Goal: Transaction & Acquisition: Book appointment/travel/reservation

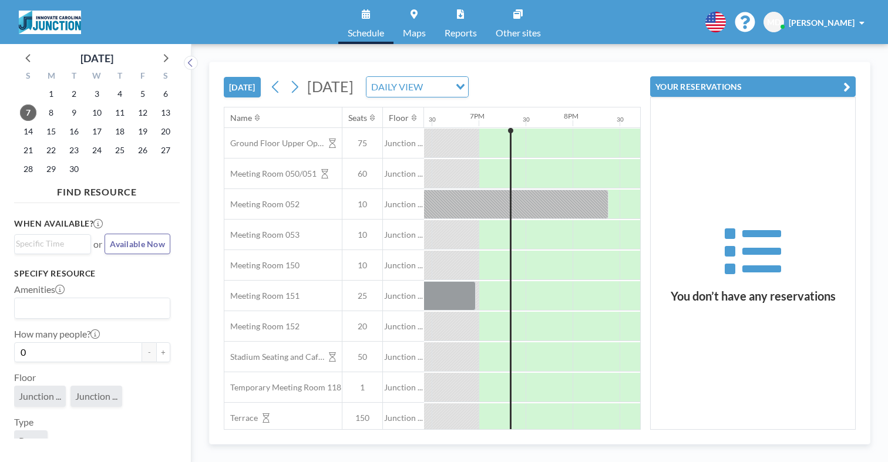
scroll to position [0, 1739]
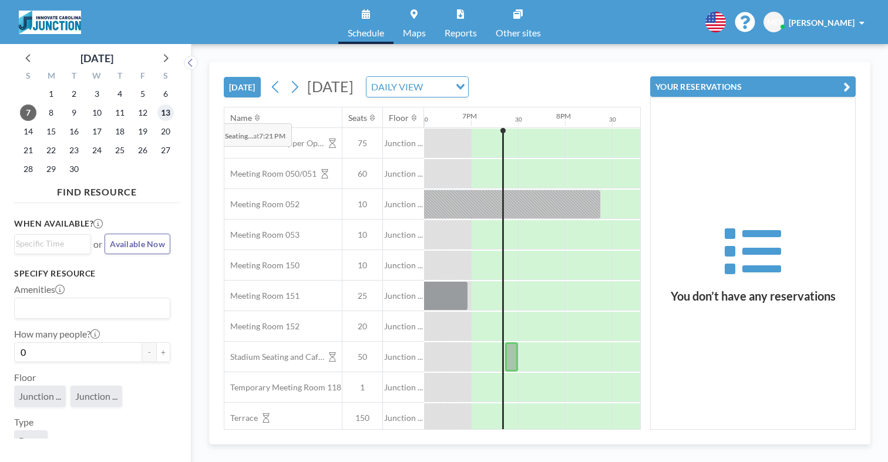
click at [166, 115] on span "13" at bounding box center [165, 113] width 16 height 16
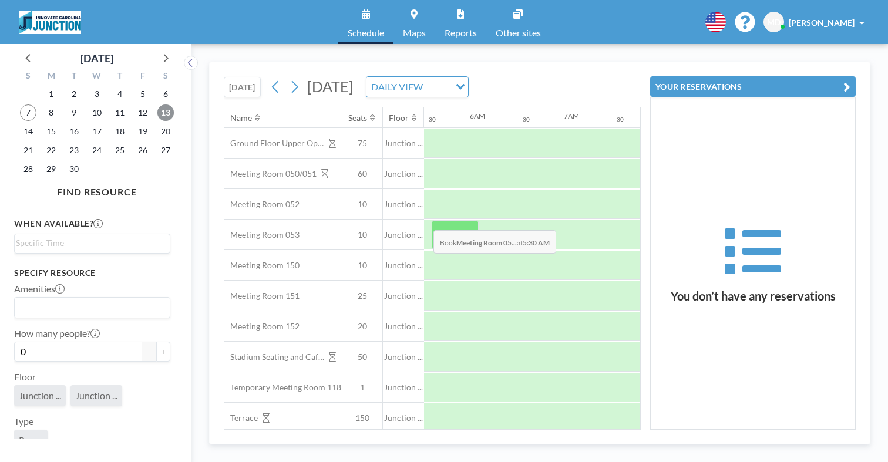
scroll to position [0, 705]
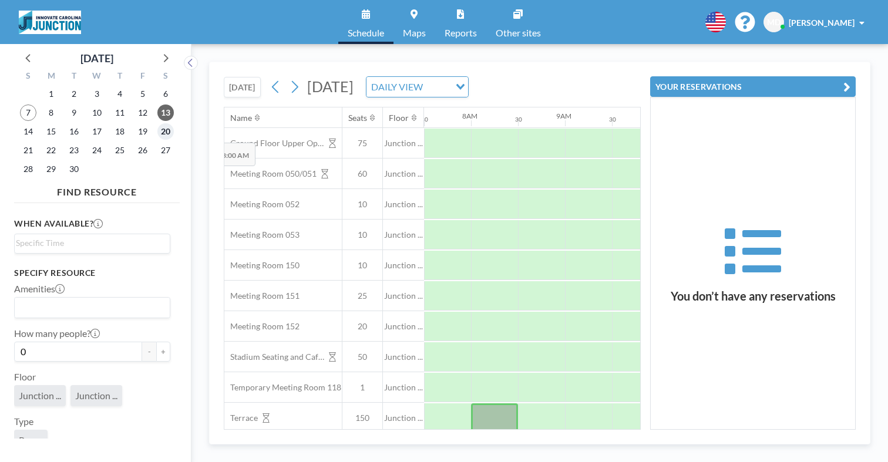
click at [160, 133] on span "20" at bounding box center [165, 131] width 16 height 16
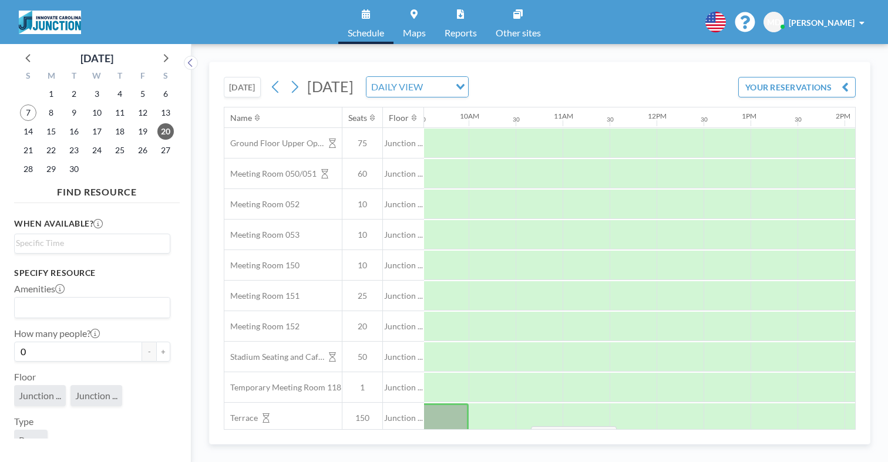
scroll to position [0, 896]
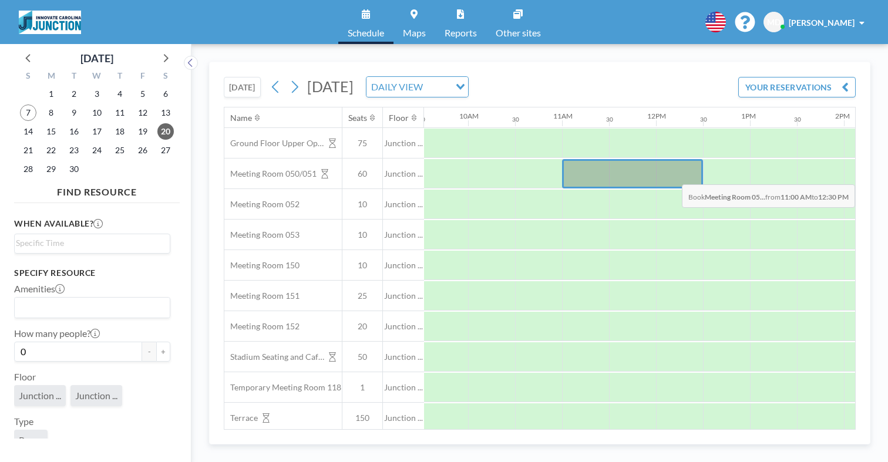
drag, startPoint x: 580, startPoint y: 177, endPoint x: 682, endPoint y: 176, distance: 101.7
click at [682, 176] on div at bounding box center [632, 173] width 141 height 29
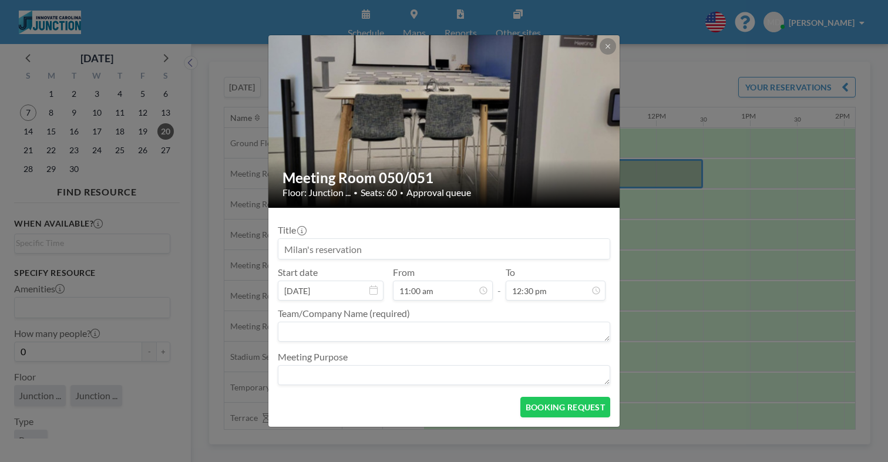
scroll to position [523, 0]
click at [461, 244] on input at bounding box center [444, 249] width 331 height 20
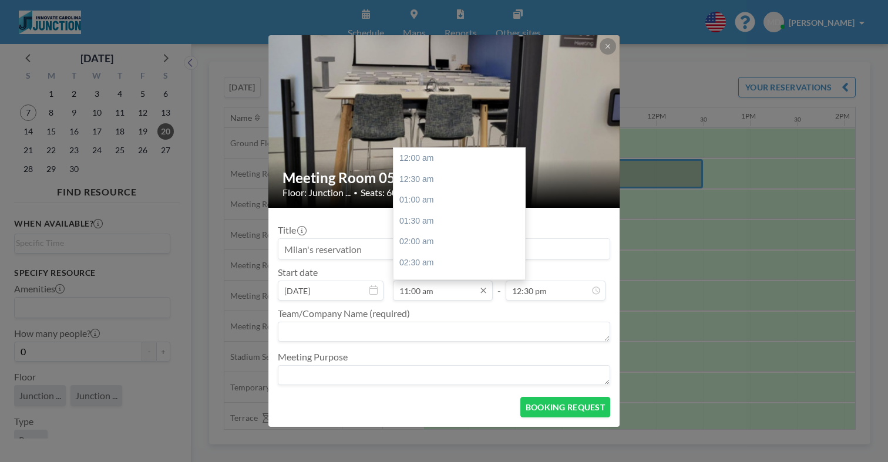
scroll to position [460, 0]
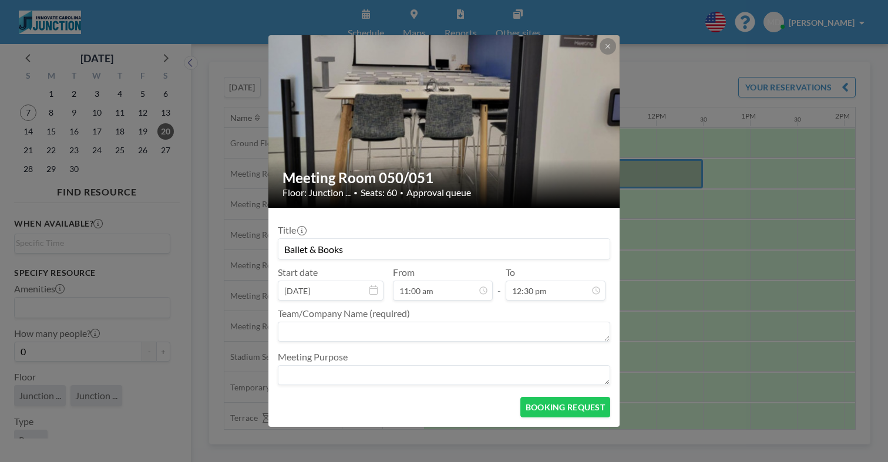
type input "Ballet & Books"
click at [406, 335] on textarea at bounding box center [444, 332] width 333 height 20
type textarea "Magnolia"
click at [603, 53] on div at bounding box center [608, 46] width 16 height 16
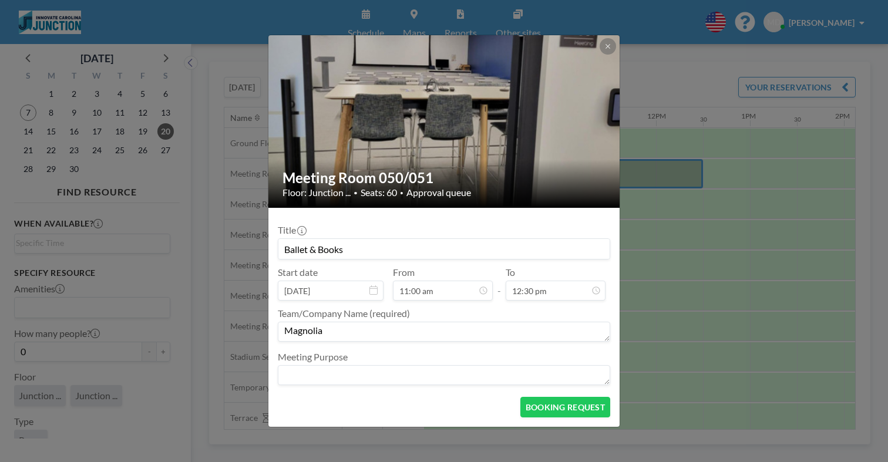
click at [606, 49] on icon at bounding box center [608, 46] width 7 height 7
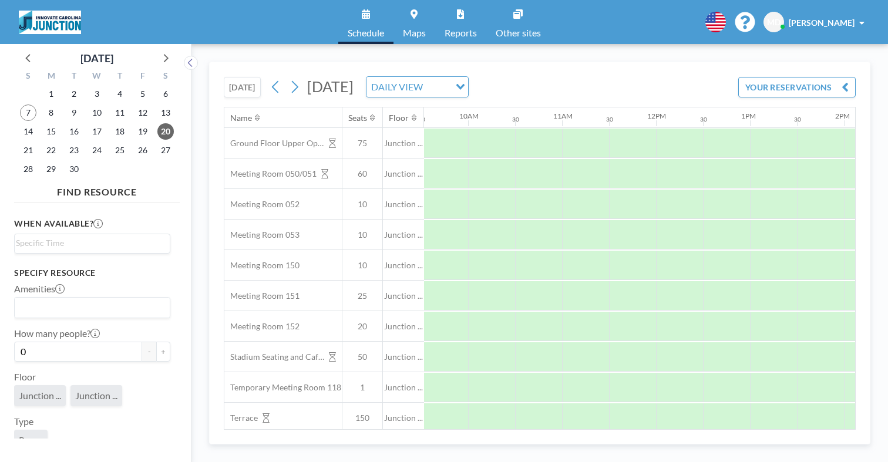
scroll to position [11, 896]
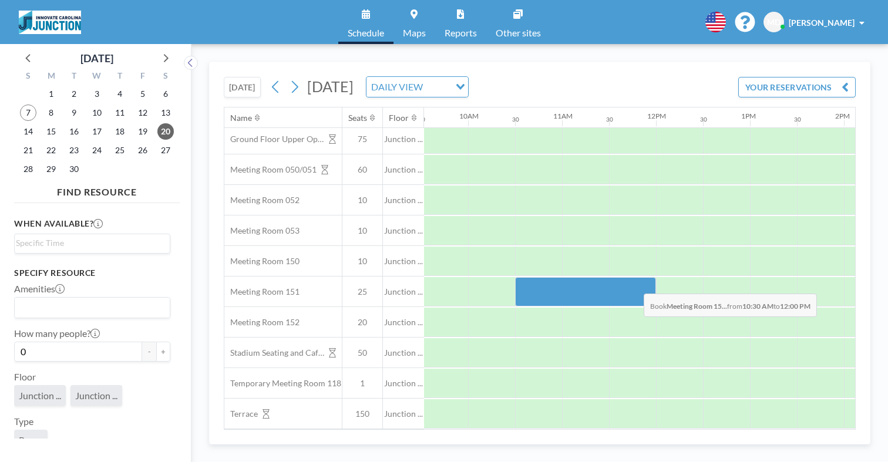
drag, startPoint x: 519, startPoint y: 299, endPoint x: 635, endPoint y: 285, distance: 116.6
click at [635, 285] on div at bounding box center [585, 291] width 141 height 29
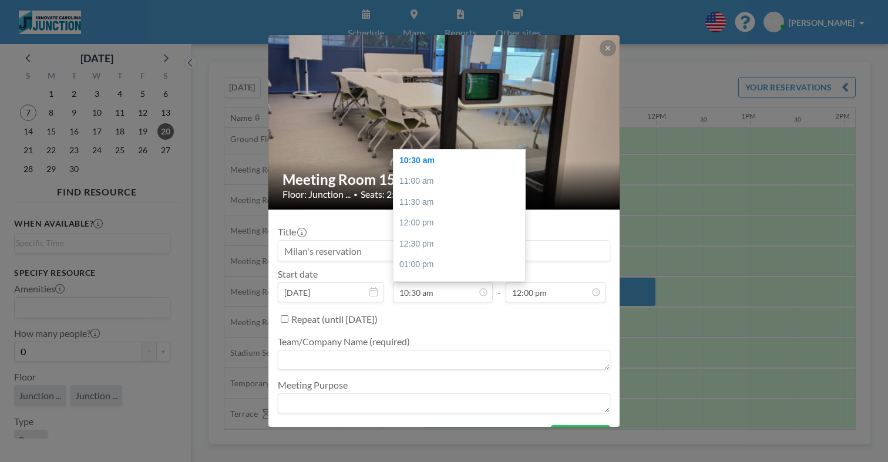
scroll to position [502, 0]
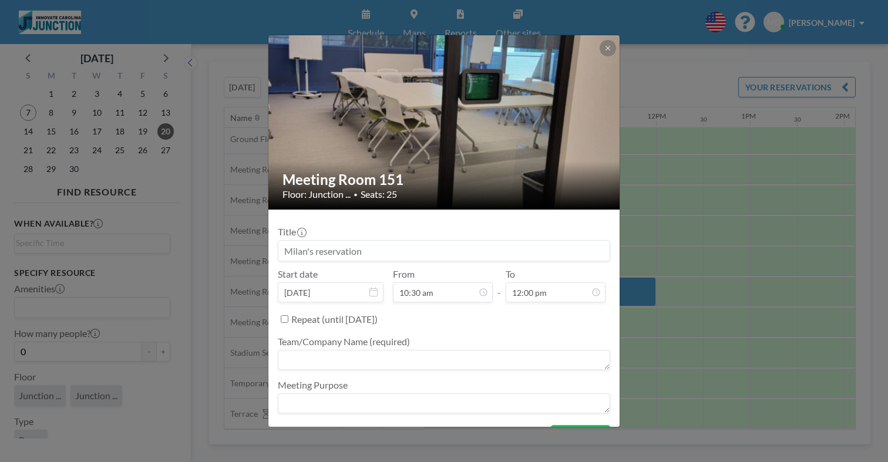
click at [407, 251] on input at bounding box center [444, 251] width 331 height 20
type input "Ballet & Books"
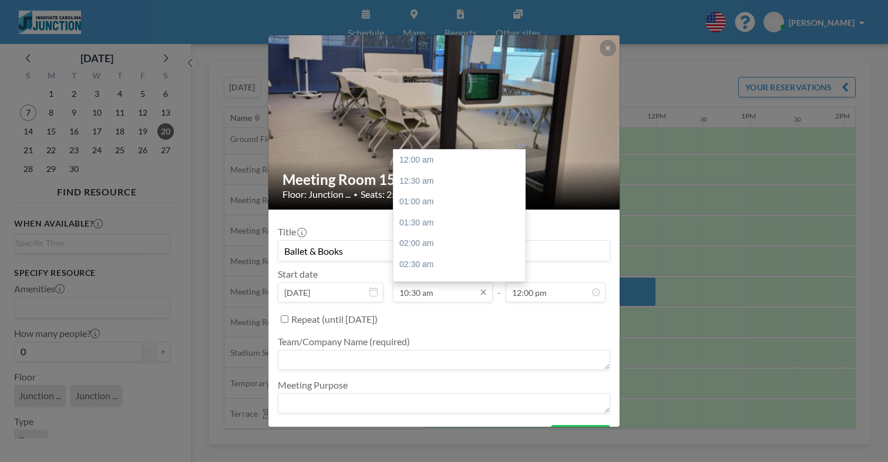
click at [443, 290] on input "10:30 am" at bounding box center [443, 293] width 100 height 20
click at [437, 180] on div "11:00 am" at bounding box center [463, 181] width 138 height 21
type input "11:00 am"
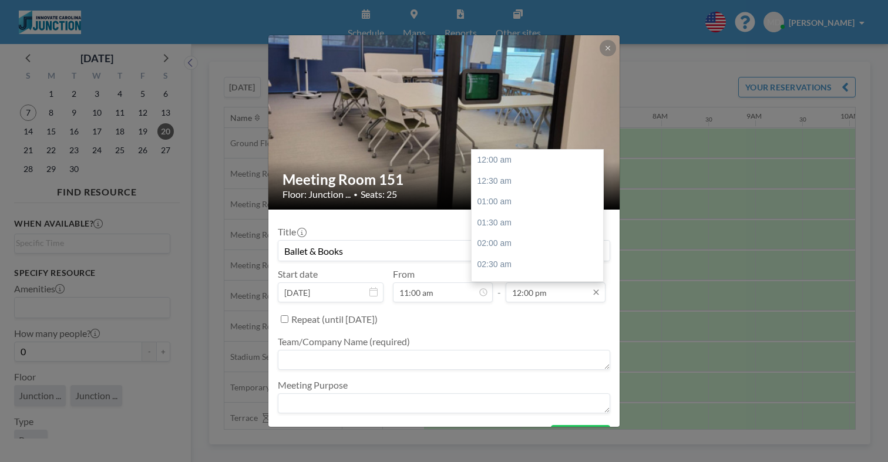
scroll to position [0, 929]
click at [524, 293] on input "12:00 pm" at bounding box center [556, 293] width 100 height 20
click at [513, 179] on div "12:30 pm" at bounding box center [541, 181] width 138 height 21
type input "12:30 pm"
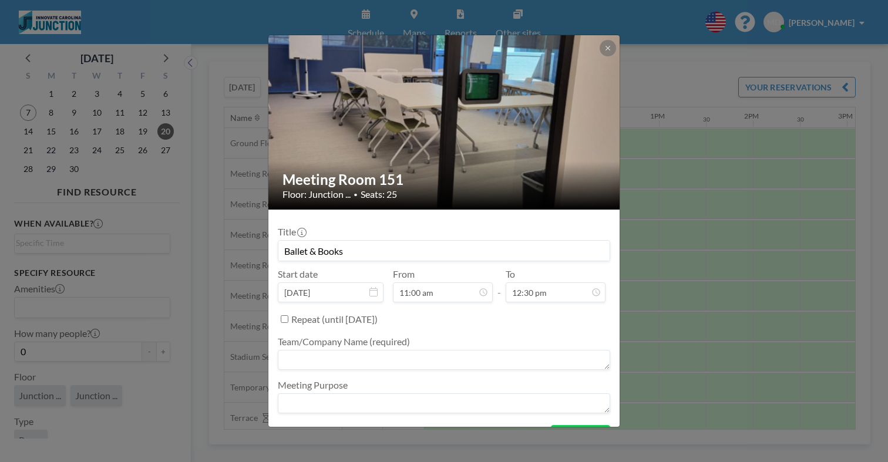
scroll to position [460, 0]
click at [378, 351] on textarea at bounding box center [444, 360] width 333 height 20
type textarea "Magnolia"
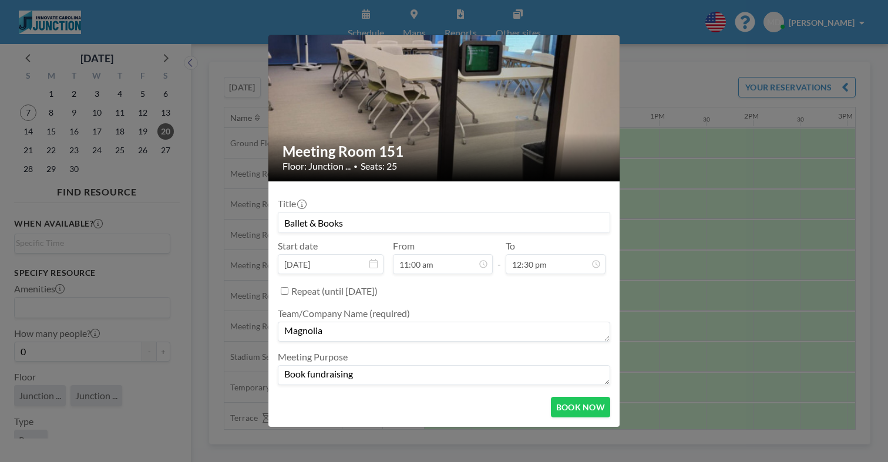
type textarea "Book fundraising"
click at [573, 404] on button "BOOK NOW" at bounding box center [580, 407] width 59 height 21
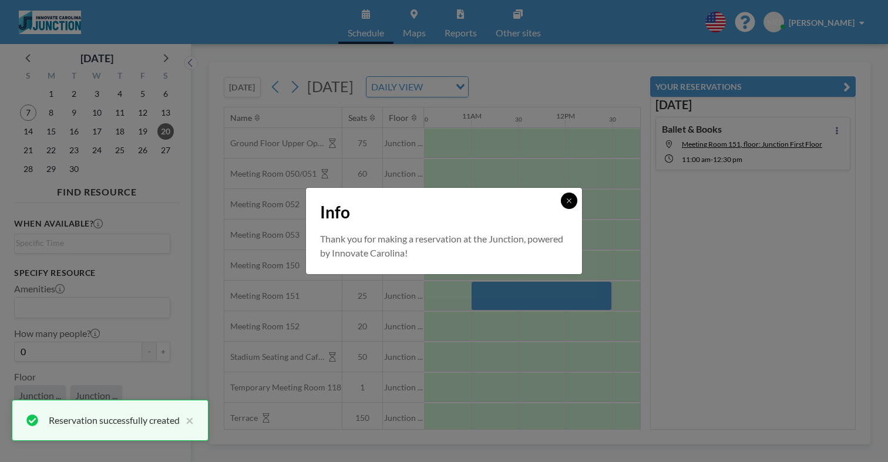
click at [576, 200] on button at bounding box center [569, 201] width 16 height 16
